Goal: Transaction & Acquisition: Book appointment/travel/reservation

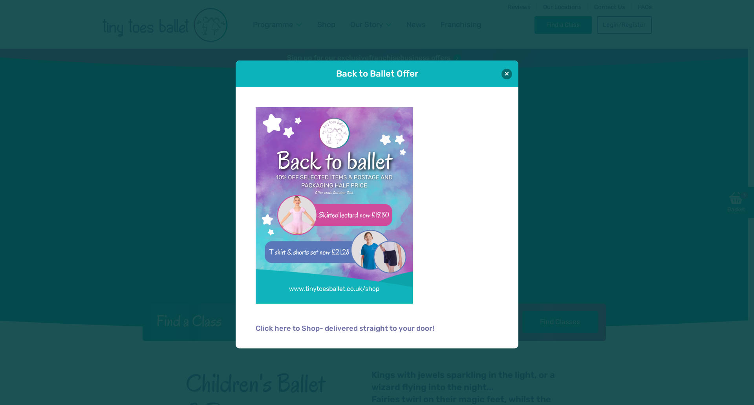
click at [513, 75] on div "Back to Ballet Offer" at bounding box center [377, 73] width 283 height 27
click at [511, 71] on button at bounding box center [507, 73] width 11 height 11
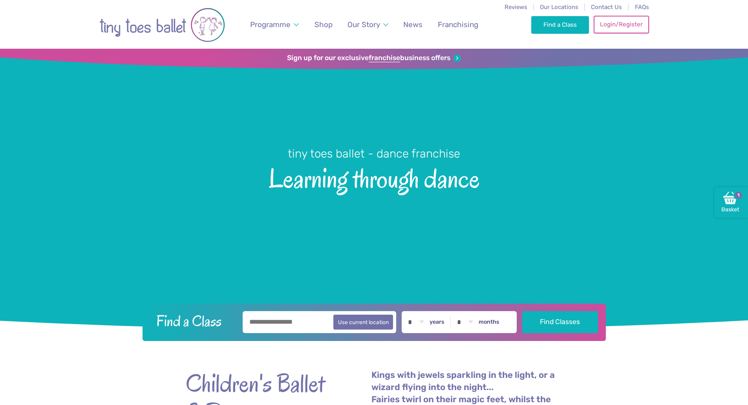
click at [618, 25] on link "Login/Register" at bounding box center [621, 24] width 55 height 17
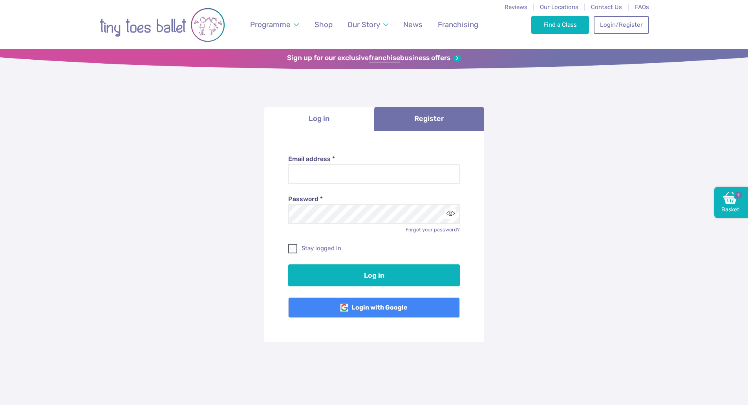
type input "**********"
click at [298, 249] on label "Stay logged in" at bounding box center [374, 248] width 172 height 8
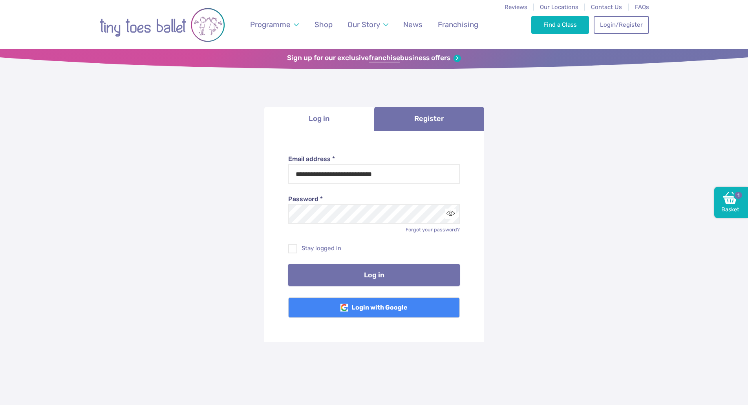
click at [332, 277] on button "Log in" at bounding box center [374, 275] width 172 height 22
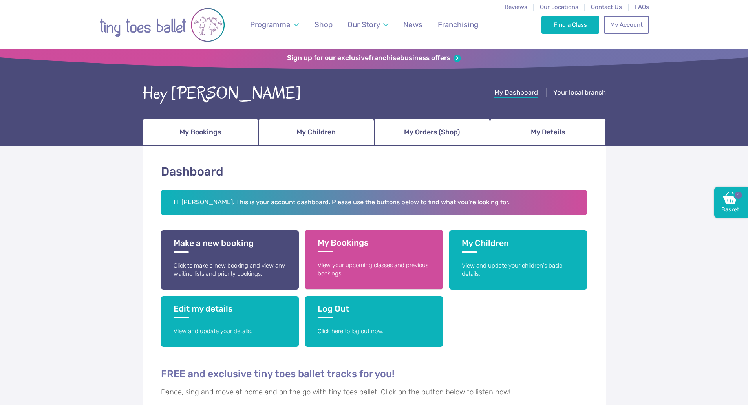
click at [353, 244] on h3 "My Bookings" at bounding box center [374, 245] width 113 height 15
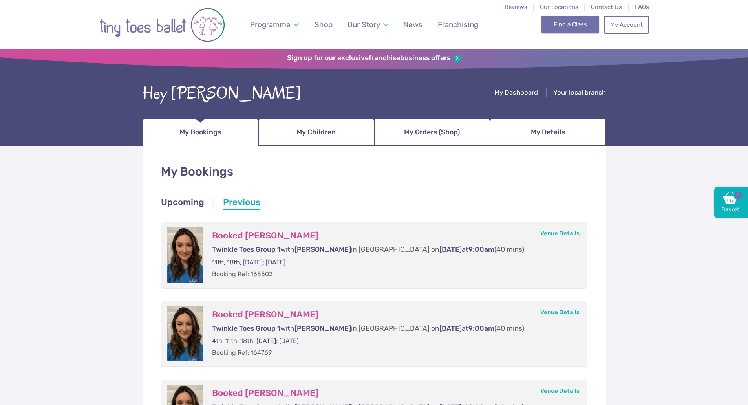
click at [557, 25] on link "Find a Class" at bounding box center [571, 24] width 58 height 17
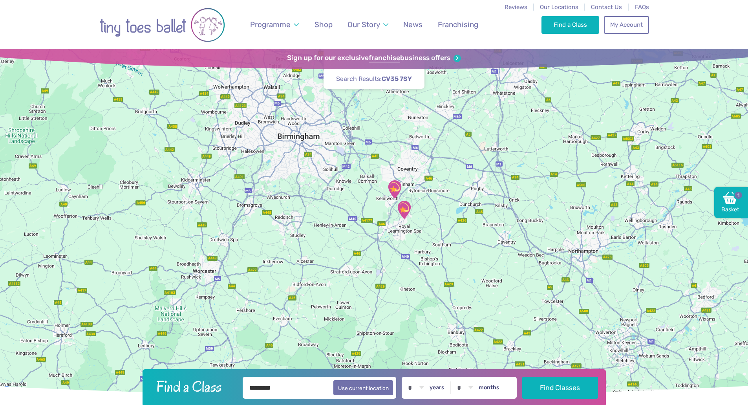
click at [407, 205] on img "Lillington Social Club" at bounding box center [404, 210] width 20 height 20
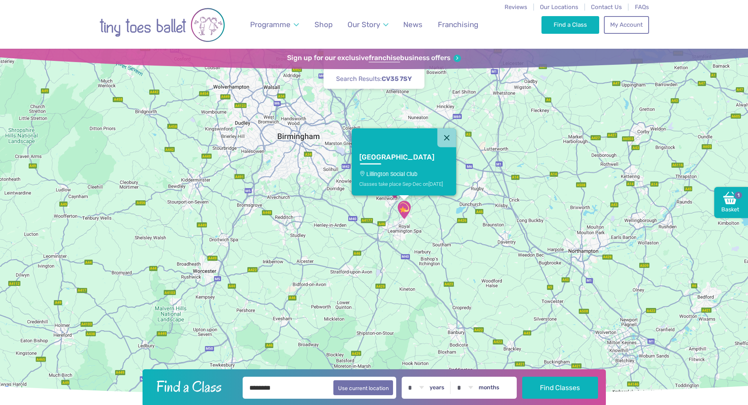
click at [421, 169] on link "Lillington Lillington Social Club Classes take place Sep-Dec on Sunday" at bounding box center [404, 171] width 104 height 48
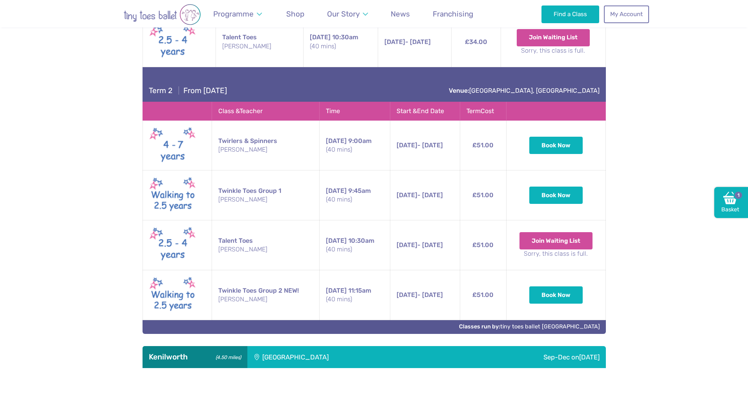
scroll to position [640, 0]
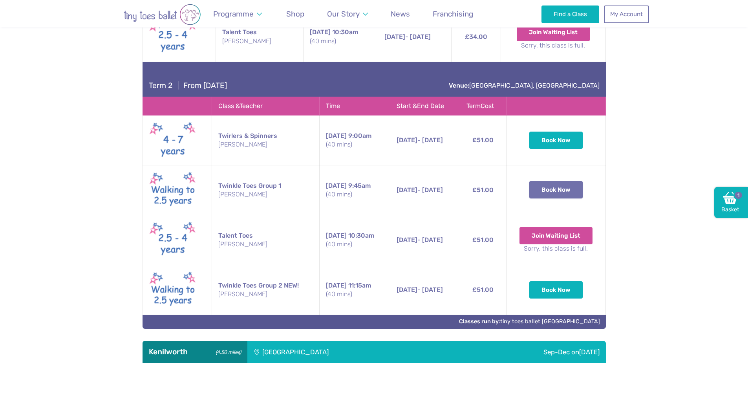
click at [561, 185] on button "Book Now" at bounding box center [555, 189] width 53 height 17
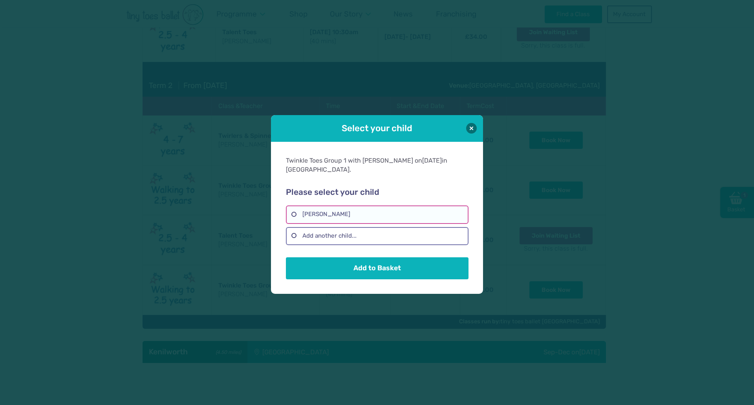
click at [297, 211] on label "Evelyn Dyer" at bounding box center [377, 214] width 182 height 18
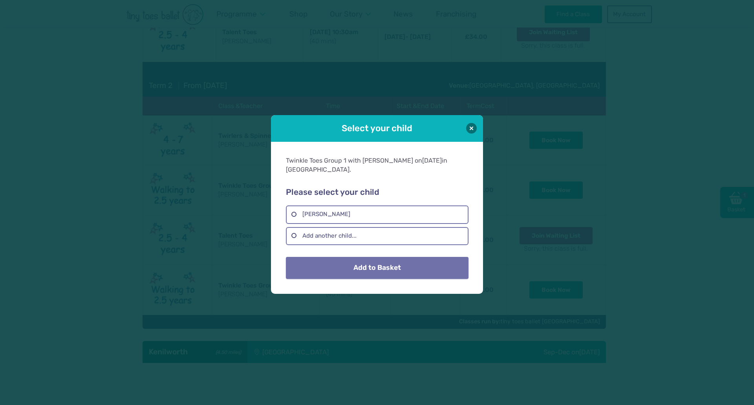
click at [359, 267] on button "Add to Basket" at bounding box center [377, 268] width 182 height 22
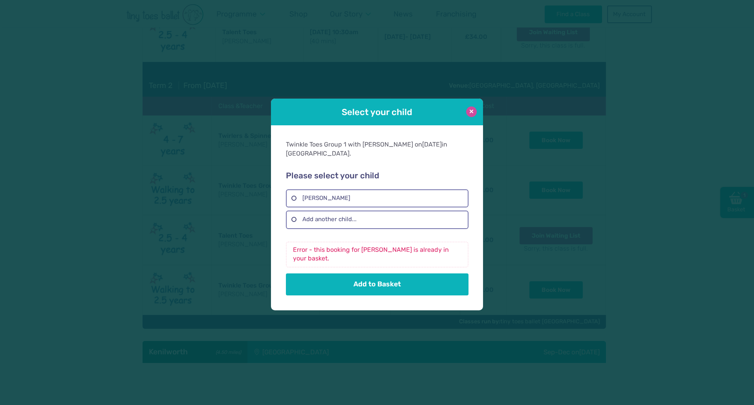
click at [467, 117] on button at bounding box center [471, 111] width 11 height 11
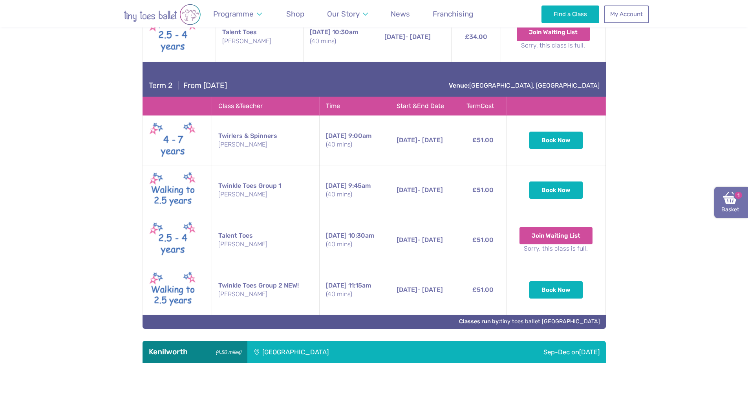
click at [733, 197] on img at bounding box center [730, 198] width 14 height 14
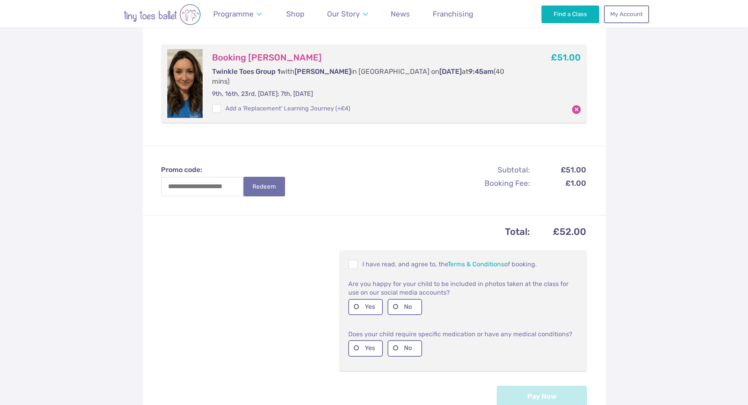
scroll to position [241, 0]
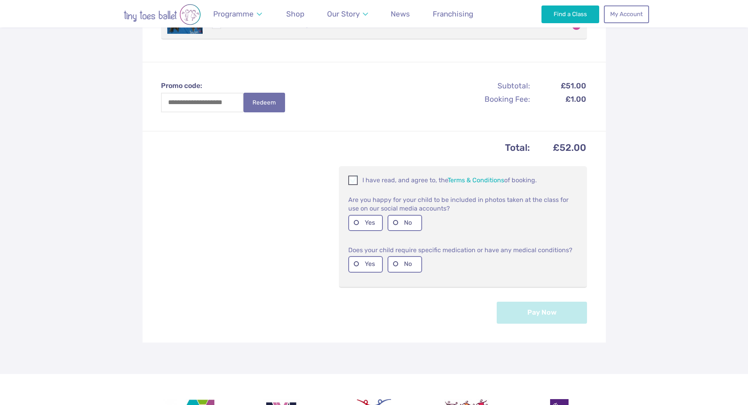
click at [357, 178] on span at bounding box center [353, 181] width 9 height 7
click at [363, 215] on label "Yes" at bounding box center [365, 223] width 35 height 16
click at [398, 256] on label "No" at bounding box center [405, 264] width 35 height 16
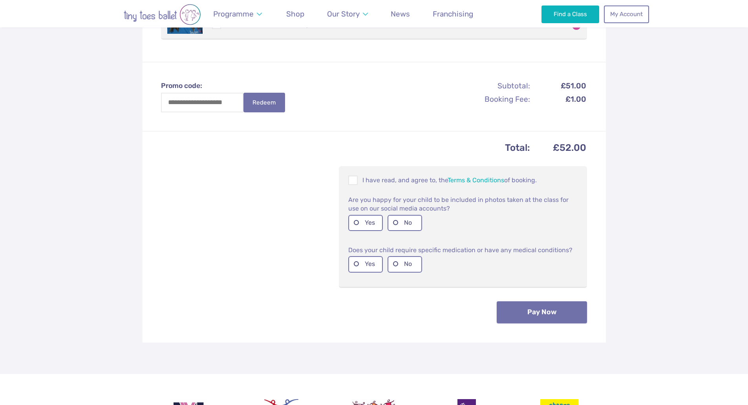
click at [557, 301] on button "Pay Now" at bounding box center [542, 312] width 90 height 22
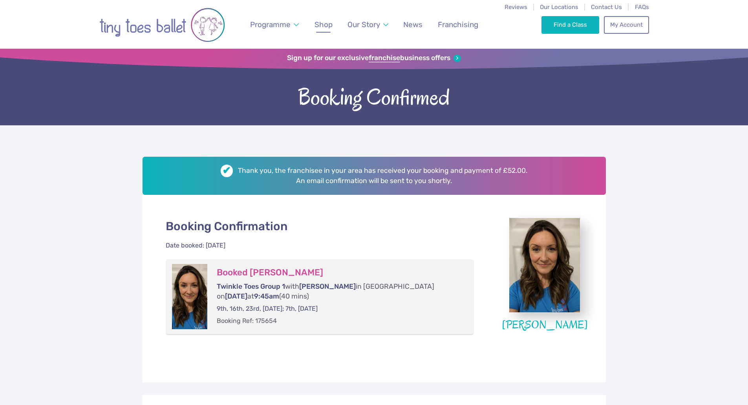
click at [323, 25] on span "Shop" at bounding box center [324, 24] width 18 height 9
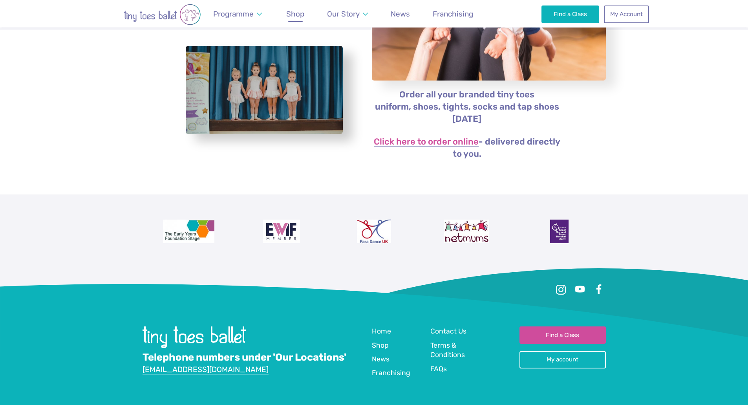
scroll to position [143, 0]
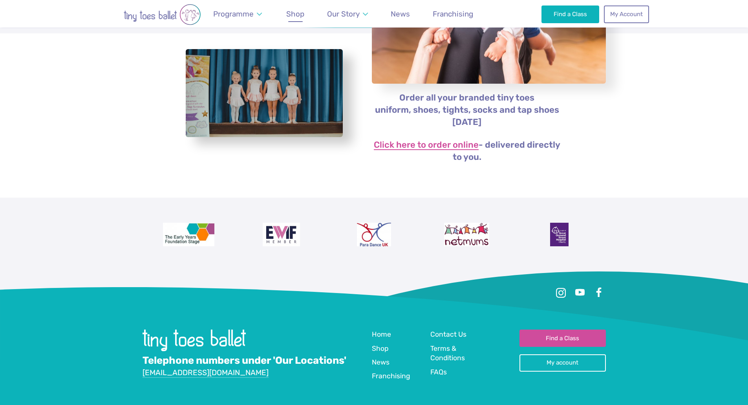
click at [457, 150] on link "Click here to order online" at bounding box center [426, 145] width 105 height 9
